Goal: Use online tool/utility: Utilize a website feature to perform a specific function

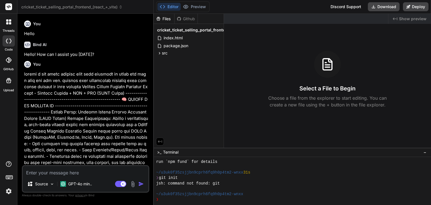
scroll to position [86, 0]
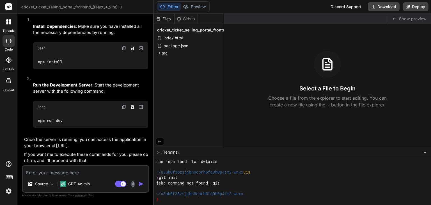
click at [107, 159] on p "If you want me to execute these commands for you, please confirm, and I'll proc…" at bounding box center [86, 157] width 124 height 13
click at [89, 173] on textarea at bounding box center [86, 171] width 126 height 10
click at [10, 191] on img at bounding box center [9, 191] width 10 height 10
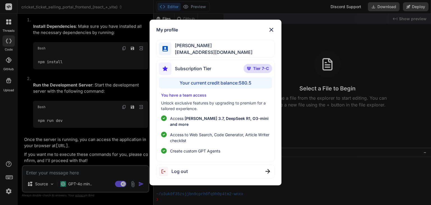
click at [304, 120] on div "My profile [PERSON_NAME] [EMAIL_ADDRESS][DOMAIN_NAME] Subscription Tier Tier 7-…" at bounding box center [215, 102] width 431 height 205
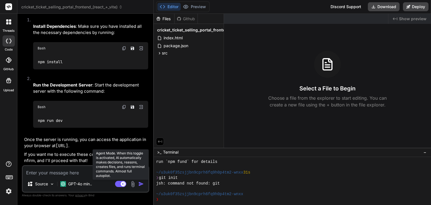
click at [120, 183] on rect at bounding box center [120, 184] width 11 height 6
type textarea "x"
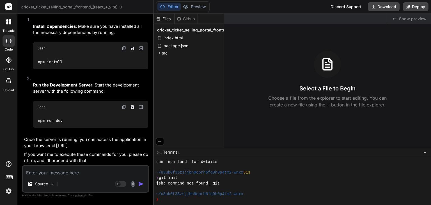
click at [190, 18] on div "Github" at bounding box center [185, 19] width 23 height 6
click at [12, 64] on div at bounding box center [9, 60] width 12 height 12
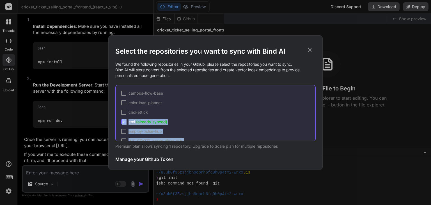
scroll to position [27, 0]
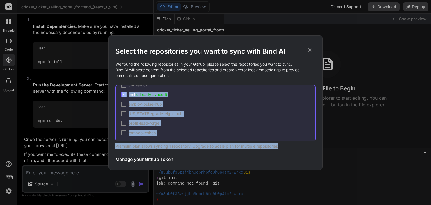
drag, startPoint x: 313, startPoint y: 112, endPoint x: 315, endPoint y: 141, distance: 29.0
click at [315, 141] on div "Select the repositories you want to sync with Bind AI We found the following re…" at bounding box center [215, 106] width 200 height 119
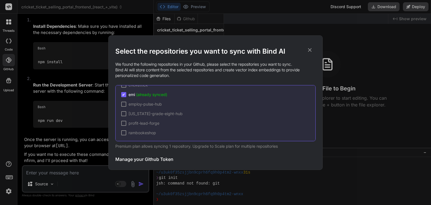
click at [310, 47] on icon at bounding box center [309, 50] width 6 height 6
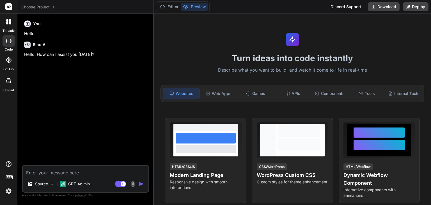
type textarea "x"
